Goal: Task Accomplishment & Management: Complete application form

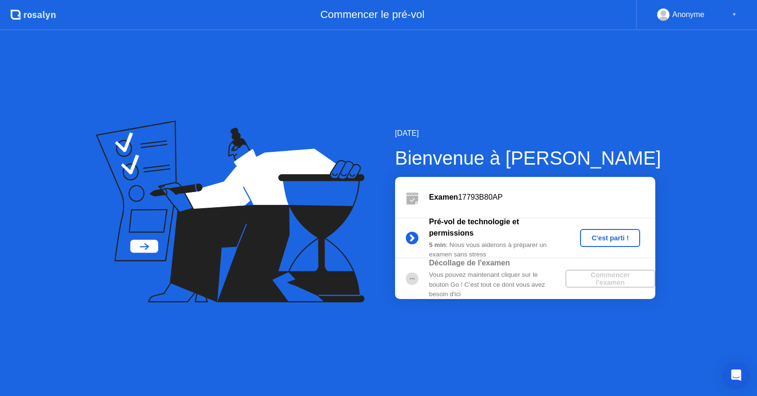
click at [492, 338] on div "[DATE] Bienvenue à [PERSON_NAME] Examen 17793B80AP Pré-vol de technologie et pe…" at bounding box center [378, 213] width 757 height 366
click at [601, 240] on div "C'est parti !" at bounding box center [610, 238] width 53 height 8
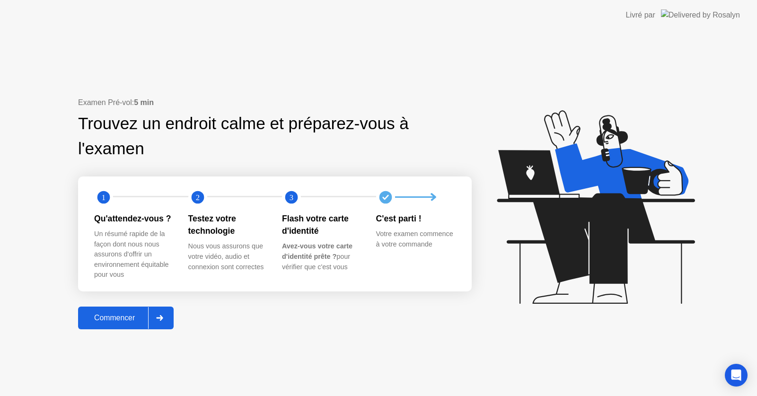
click at [93, 322] on div "Commencer" at bounding box center [114, 318] width 67 height 9
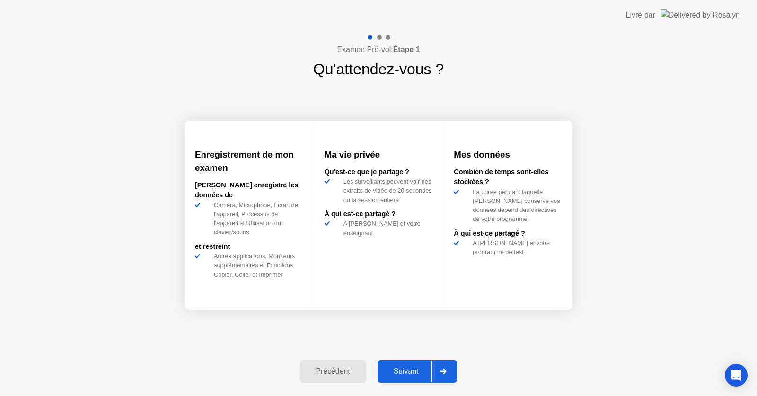
click at [411, 364] on button "Suivant" at bounding box center [418, 371] width 80 height 23
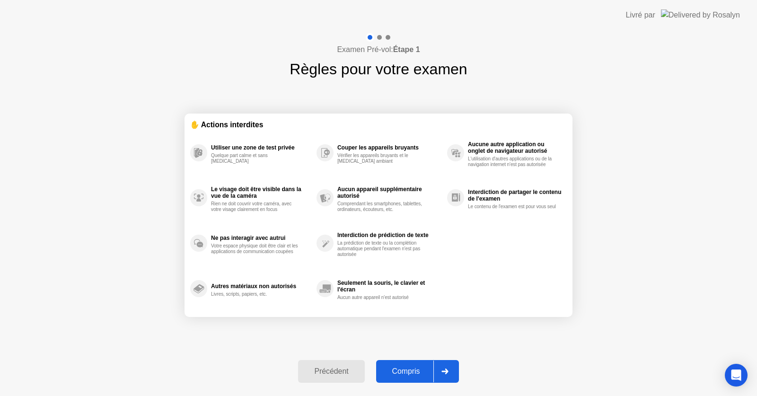
click at [393, 370] on div "Compris" at bounding box center [406, 371] width 54 height 9
select select "**********"
select select "*******"
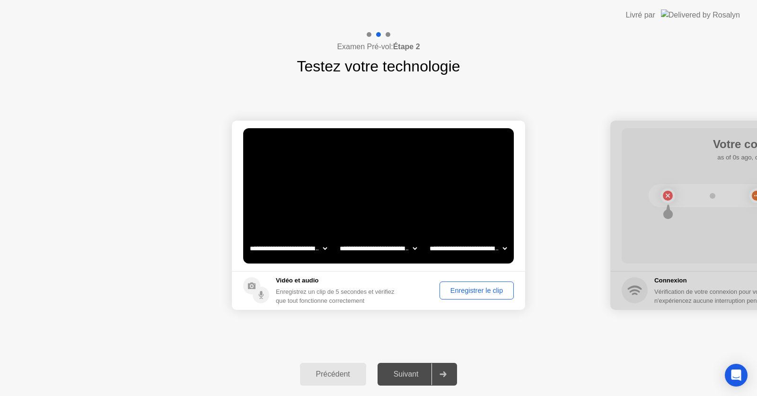
click at [482, 294] on div "Enregistrer le clip" at bounding box center [477, 291] width 68 height 8
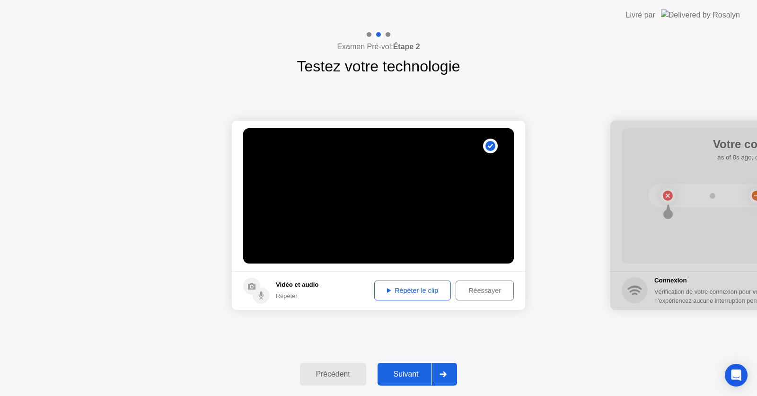
click at [421, 291] on div "Répéter le clip" at bounding box center [413, 291] width 70 height 8
click at [444, 373] on icon at bounding box center [443, 375] width 7 height 6
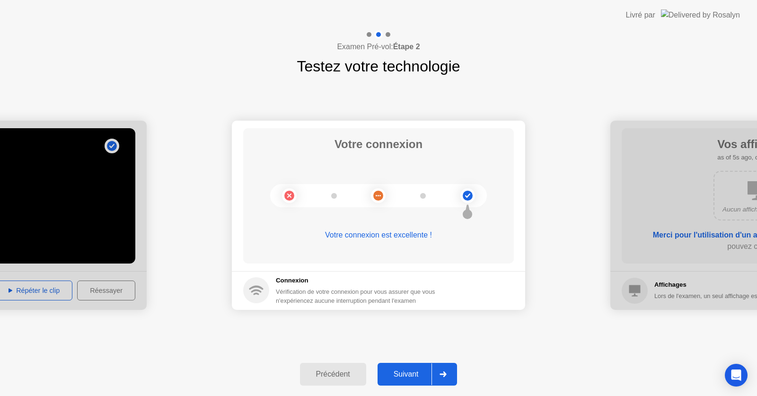
click at [412, 372] on div "Suivant" at bounding box center [407, 374] width 52 height 9
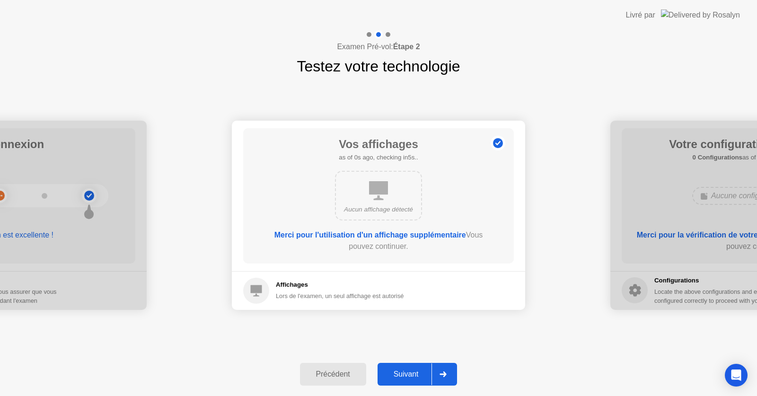
click at [420, 374] on div "Suivant" at bounding box center [407, 374] width 52 height 9
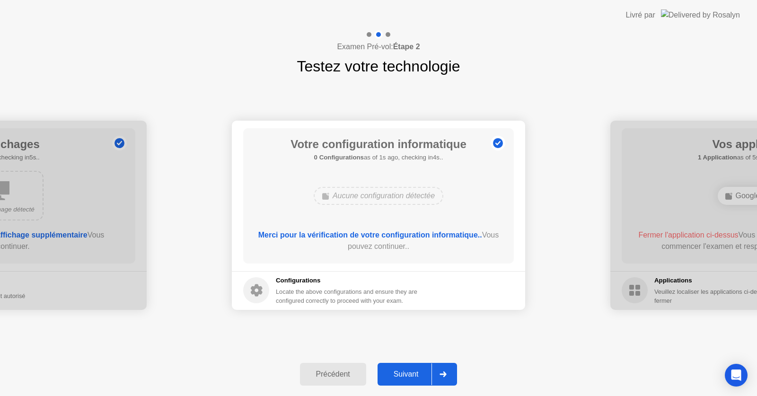
click at [420, 374] on div "Suivant" at bounding box center [407, 374] width 52 height 9
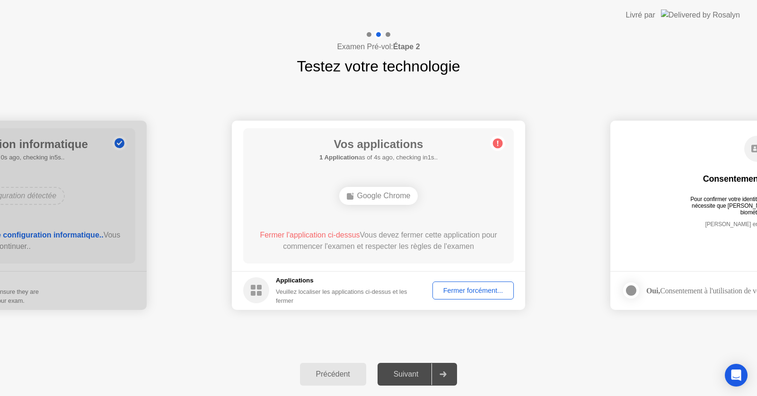
click at [451, 294] on div "Fermer forcément..." at bounding box center [473, 291] width 75 height 8
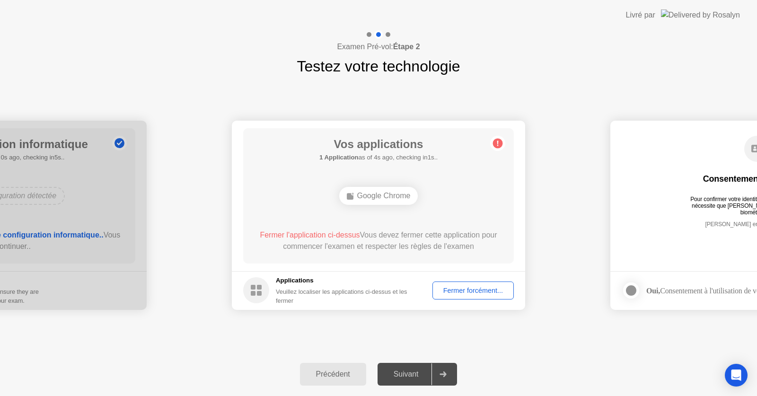
click at [321, 234] on span "Fermer l'application ci-dessus" at bounding box center [310, 235] width 100 height 8
click at [481, 292] on div "Fermer forcément..." at bounding box center [473, 291] width 75 height 8
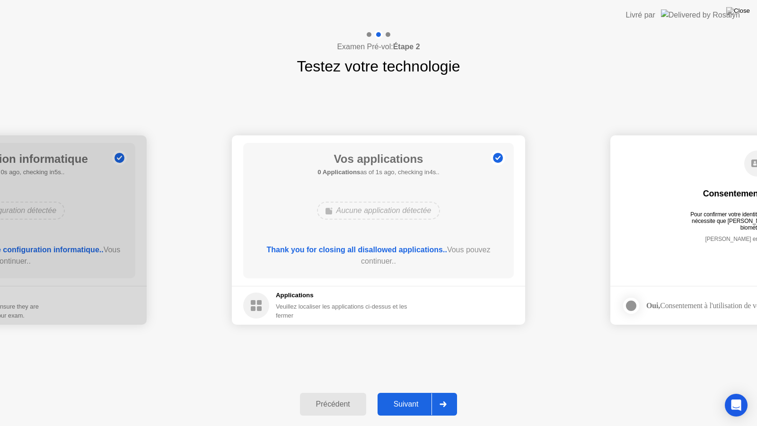
click at [419, 396] on div "Suivant" at bounding box center [407, 404] width 52 height 9
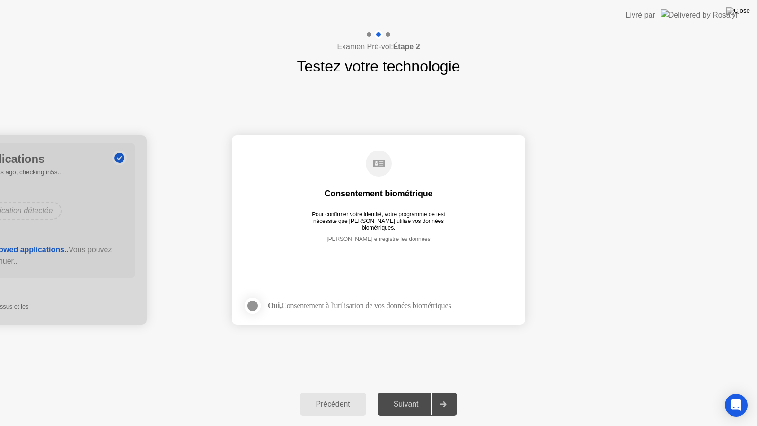
click at [255, 306] on div at bounding box center [252, 305] width 11 height 11
click at [406, 396] on div "Suivant" at bounding box center [407, 404] width 52 height 9
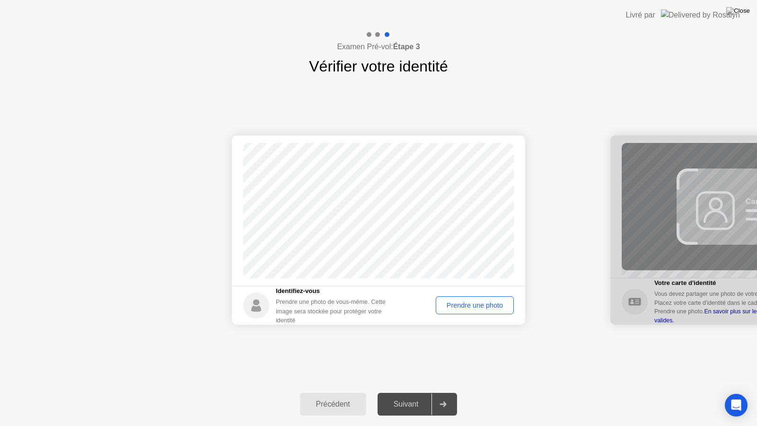
click at [491, 299] on button "Prendre une photo" at bounding box center [475, 305] width 78 height 18
click at [421, 396] on div "Suivant" at bounding box center [407, 404] width 52 height 9
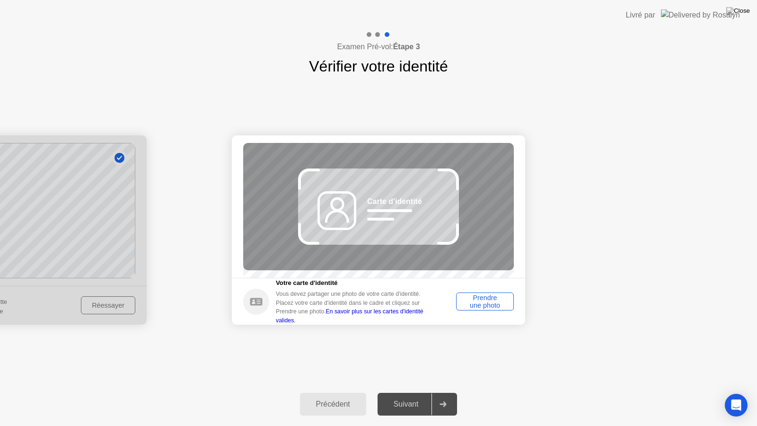
click at [491, 303] on div "Prendre une photo" at bounding box center [485, 301] width 51 height 15
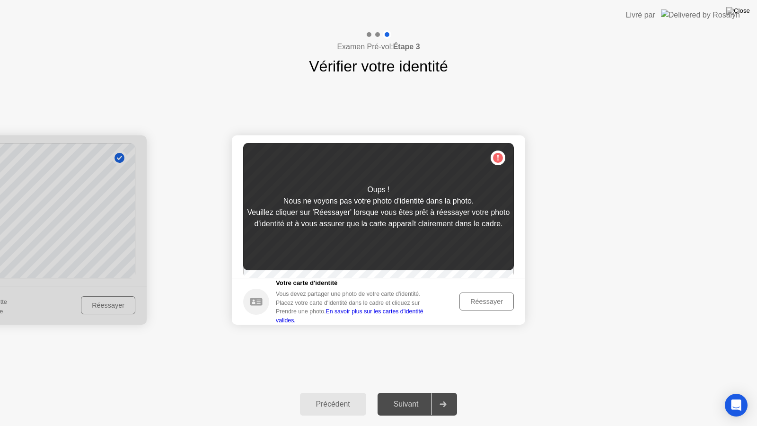
click at [497, 311] on button "Réessayer" at bounding box center [487, 302] width 54 height 18
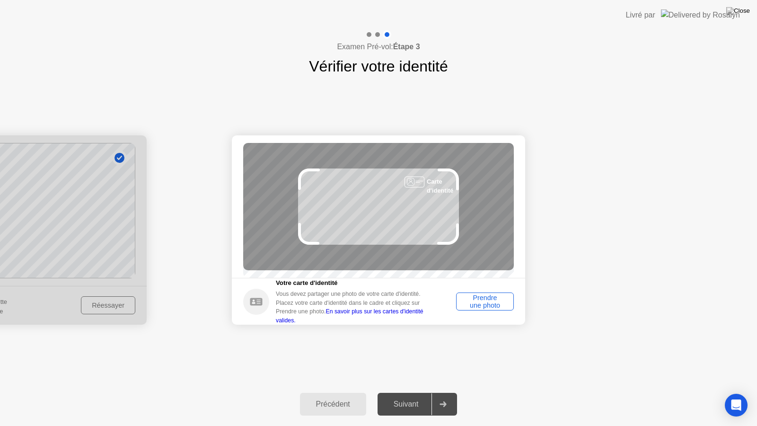
click at [502, 305] on div "Prendre une photo" at bounding box center [485, 301] width 51 height 15
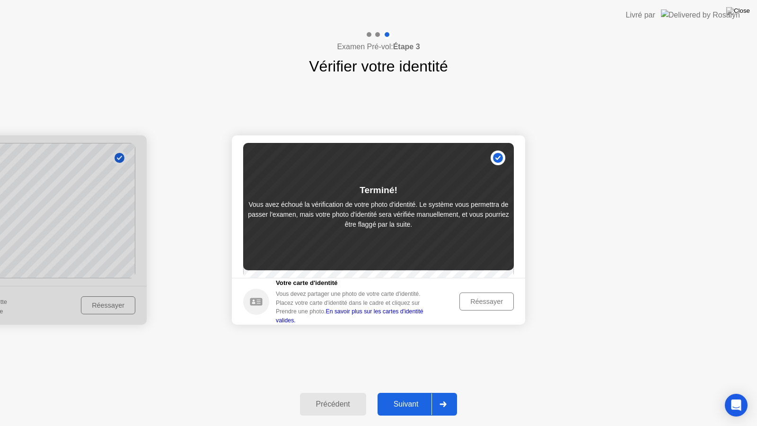
click at [416, 396] on div "Suivant" at bounding box center [407, 404] width 52 height 9
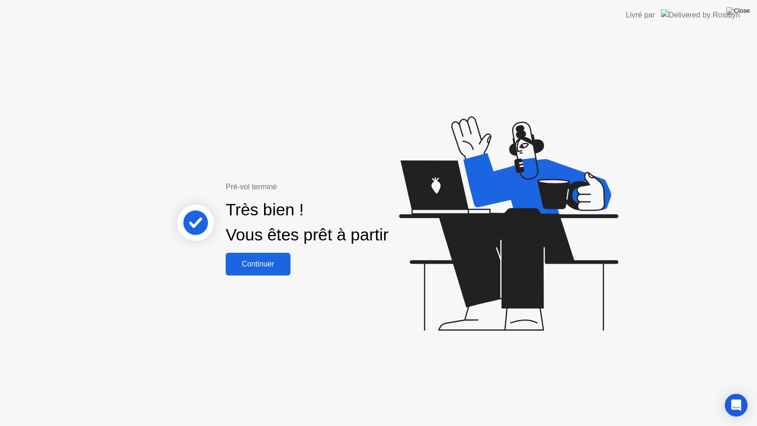
click at [258, 276] on div "Pré-vol terminé Très bien ! Vous êtes prêt à partir Continuer" at bounding box center [378, 228] width 757 height 396
click at [261, 271] on button "Continuer" at bounding box center [258, 264] width 65 height 23
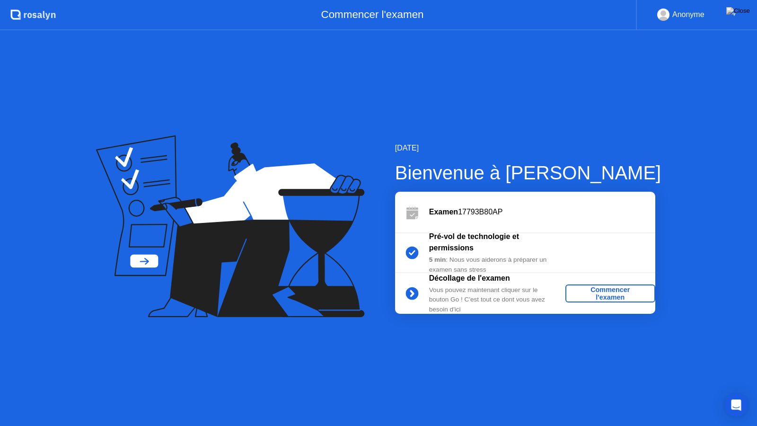
click at [593, 295] on div "Commencer l'examen" at bounding box center [611, 293] width 82 height 15
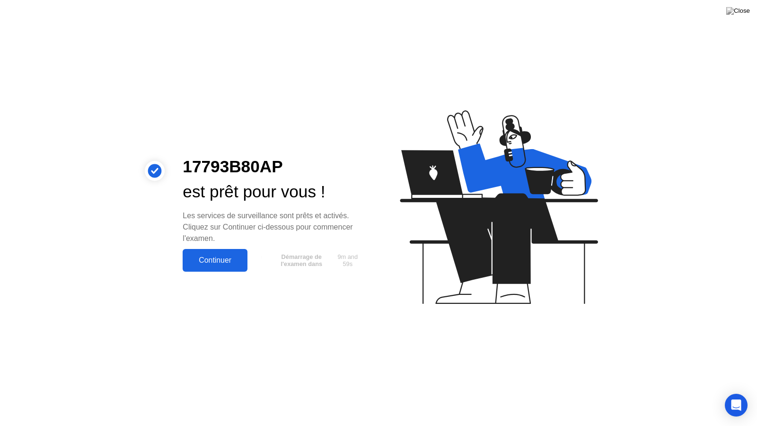
click at [210, 268] on button "Continuer" at bounding box center [215, 260] width 65 height 23
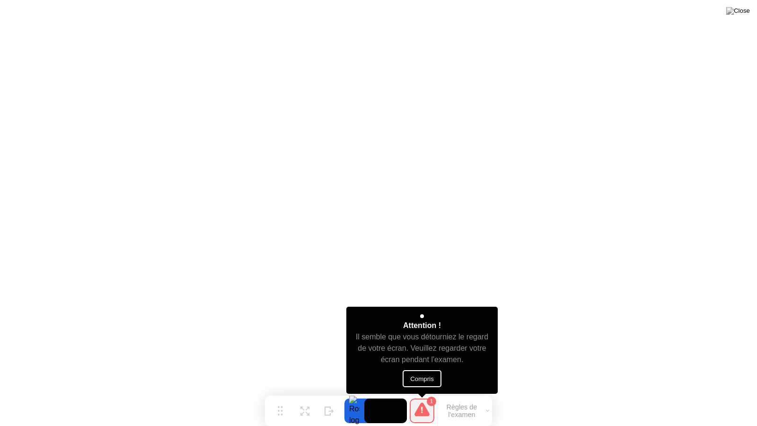
click at [421, 374] on button "Compris" at bounding box center [422, 378] width 39 height 17
